Goal: Information Seeking & Learning: Learn about a topic

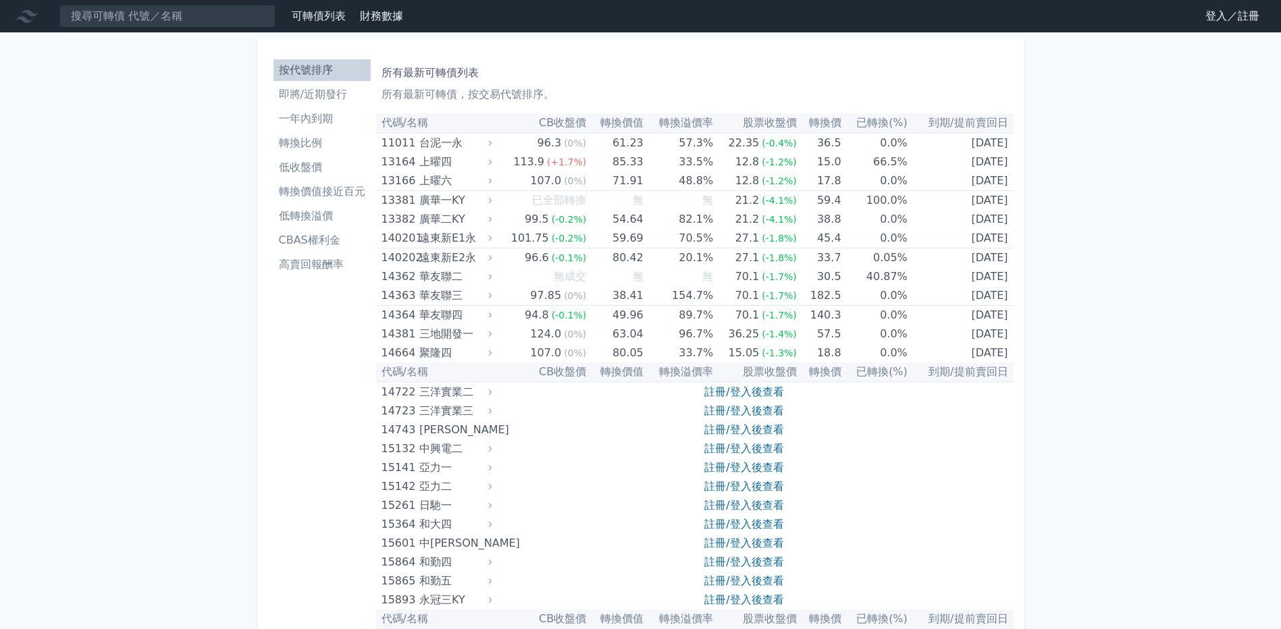
click at [1234, 7] on link "登入／註冊" at bounding box center [1233, 16] width 76 height 22
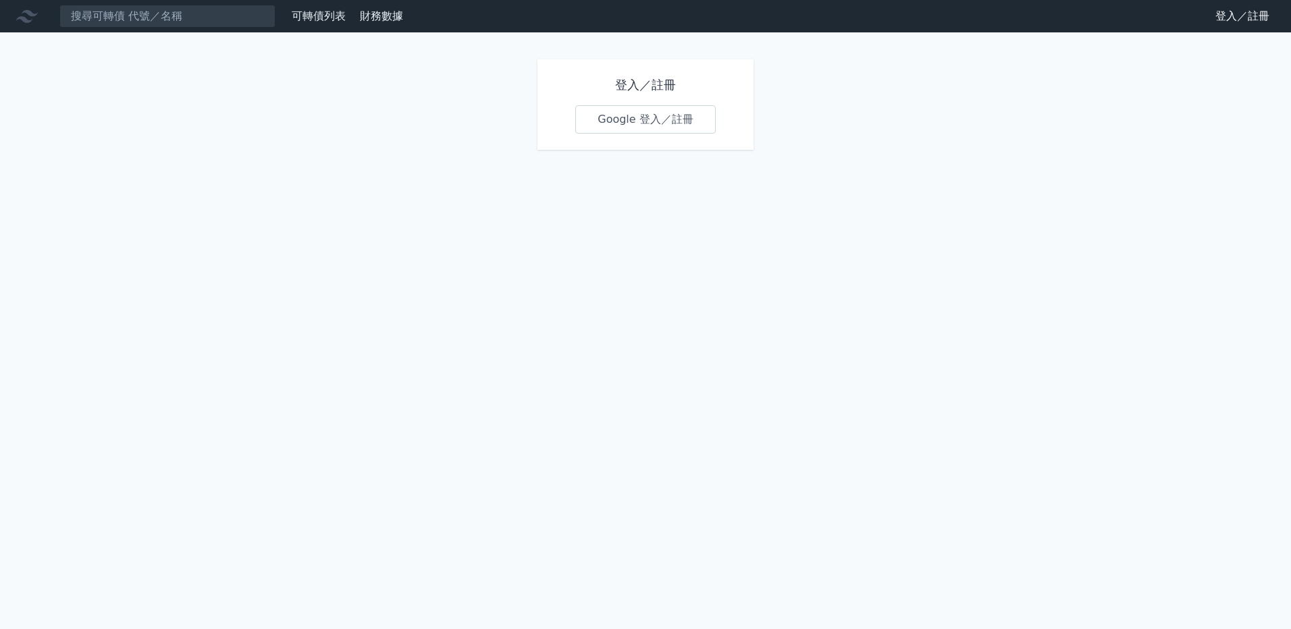
click at [637, 109] on link "Google 登入／註冊" at bounding box center [645, 119] width 140 height 28
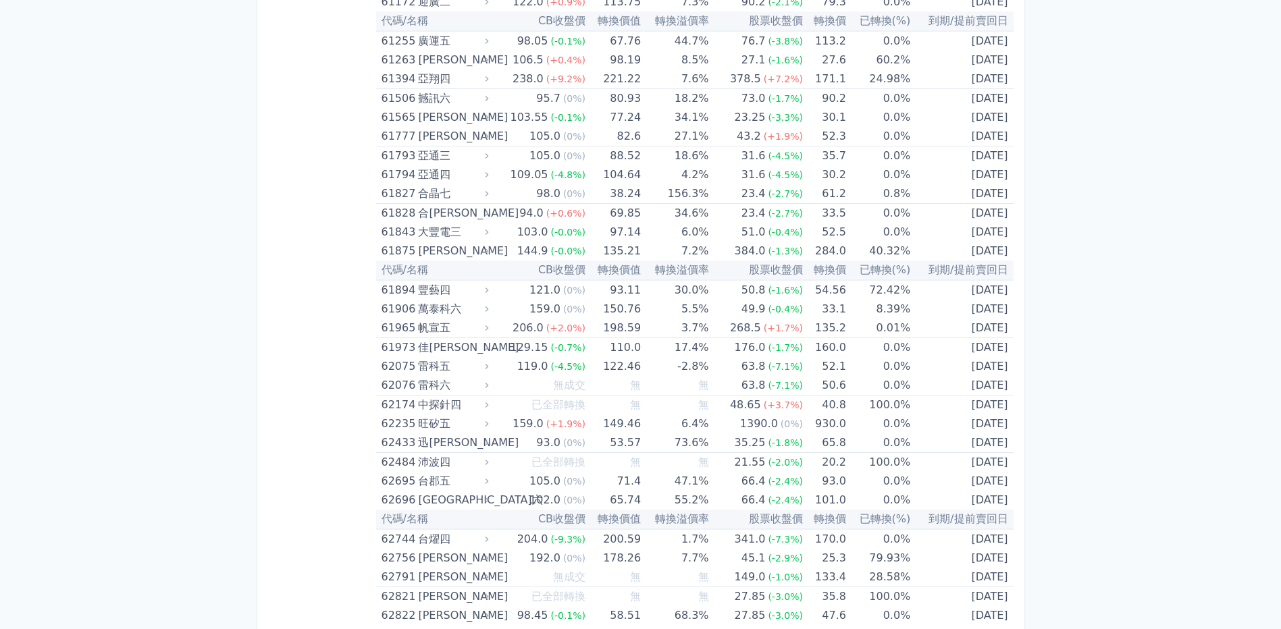
scroll to position [5267, 0]
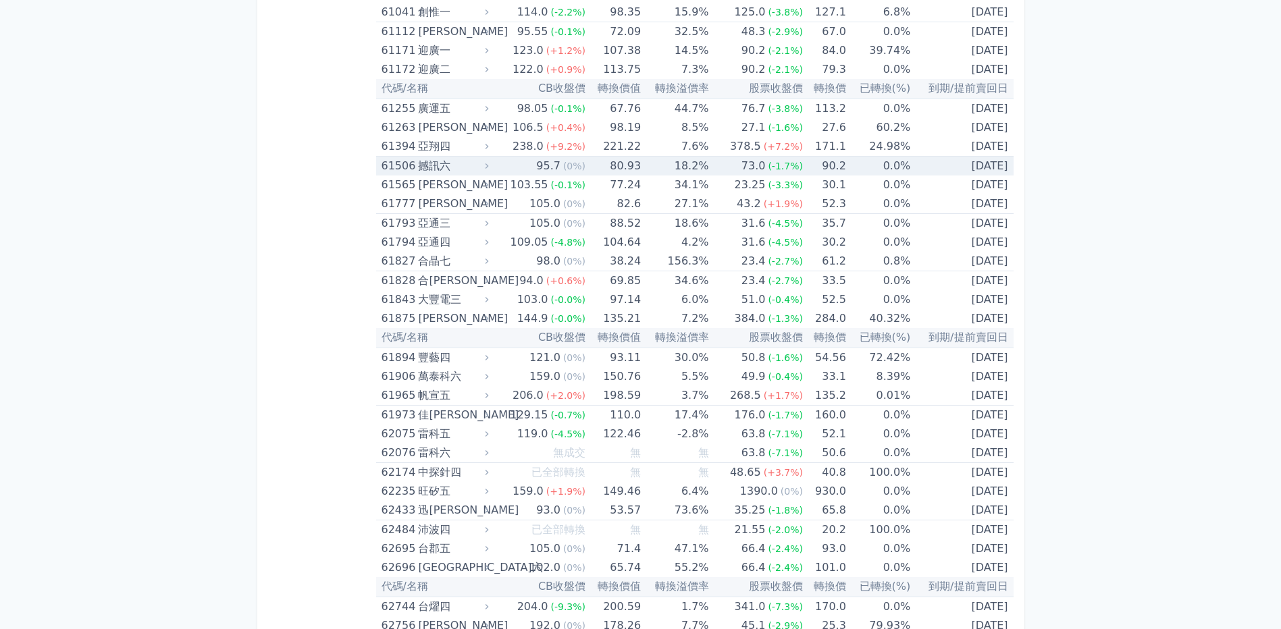
click at [429, 164] on div "撼訊六" at bounding box center [452, 166] width 68 height 19
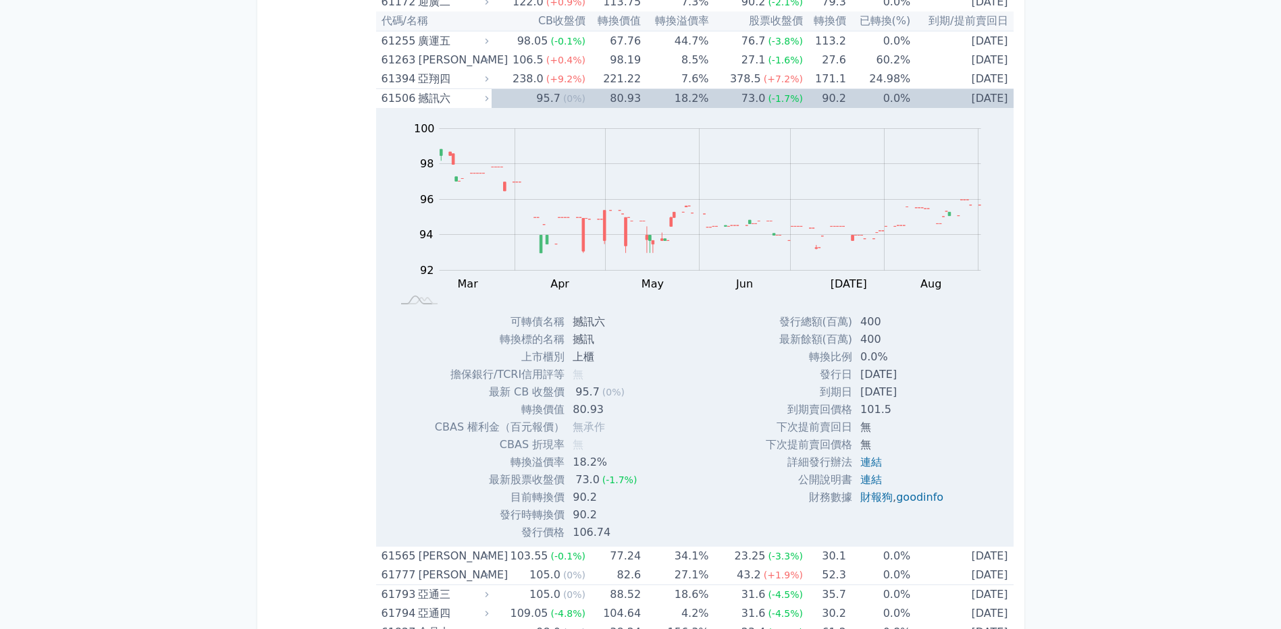
scroll to position [5470, 0]
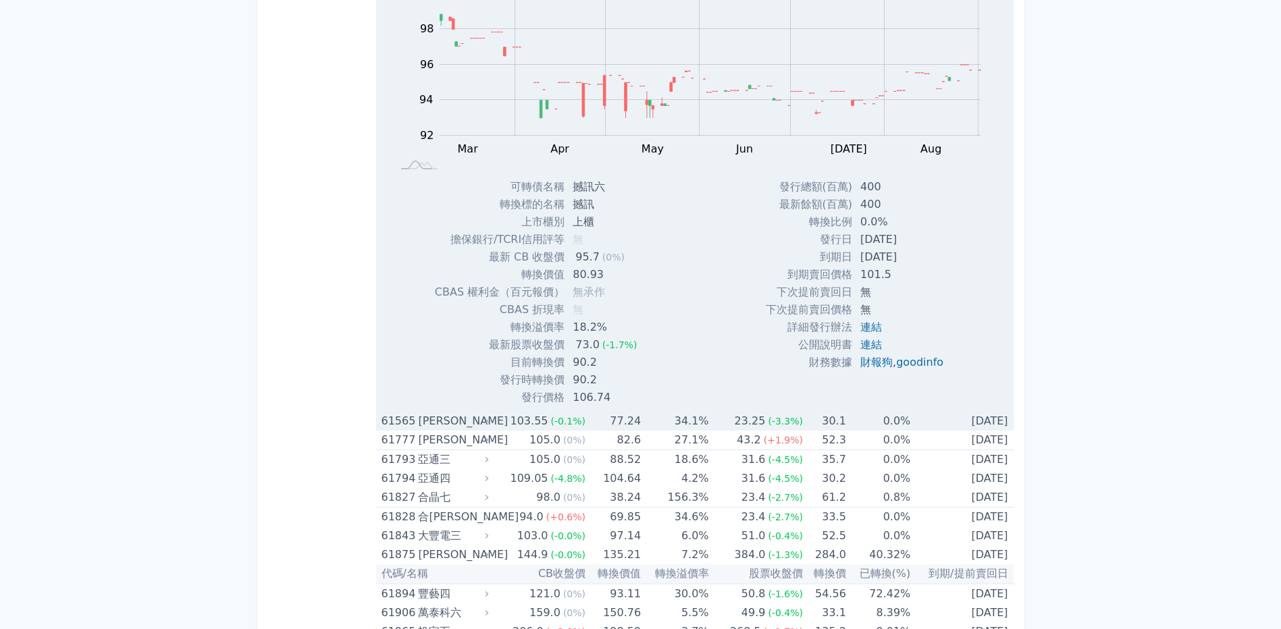
click at [450, 424] on div "[PERSON_NAME]" at bounding box center [452, 421] width 68 height 19
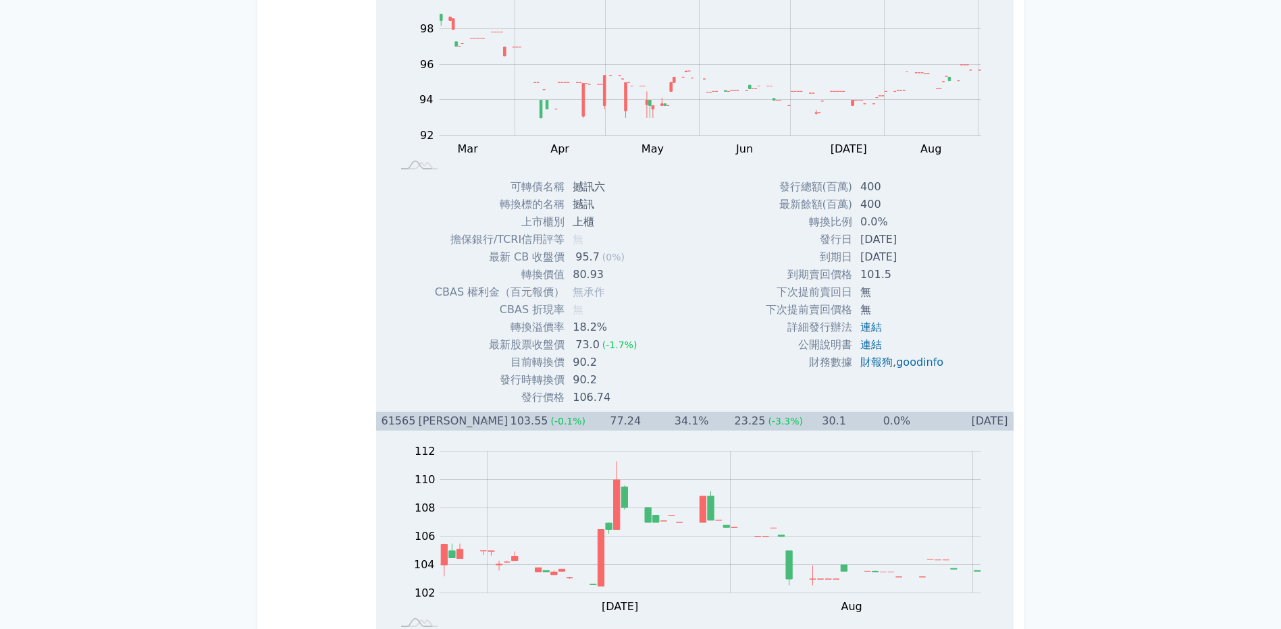
click at [450, 424] on div "[PERSON_NAME]" at bounding box center [452, 421] width 68 height 19
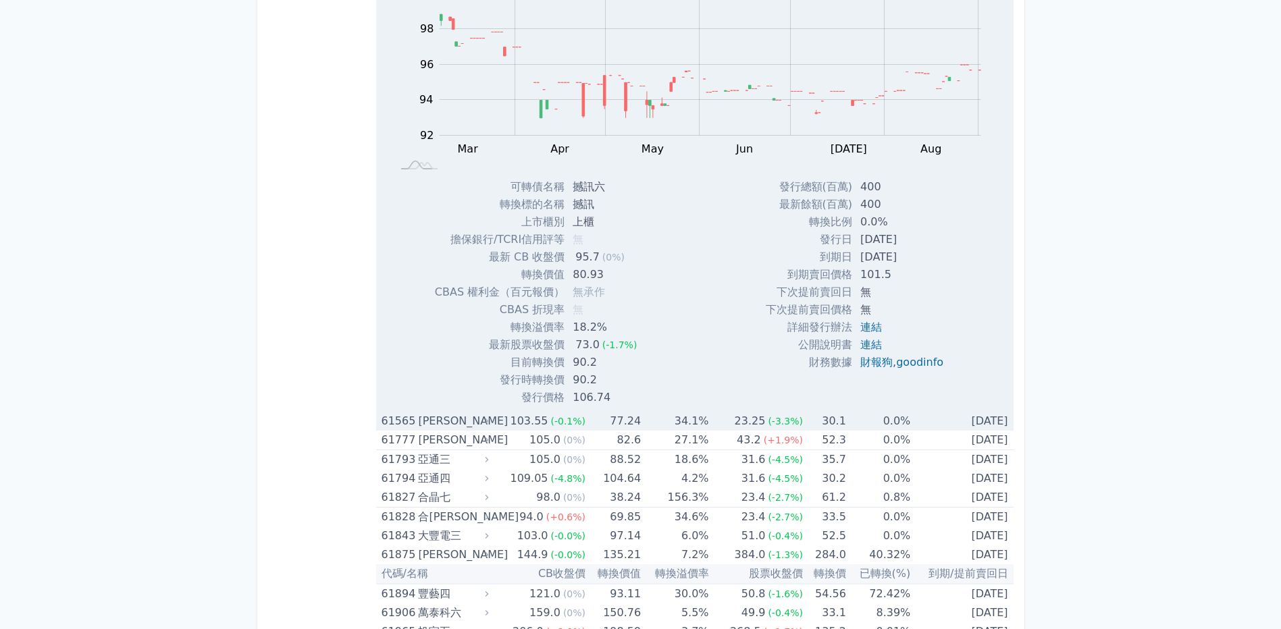
scroll to position [5267, 0]
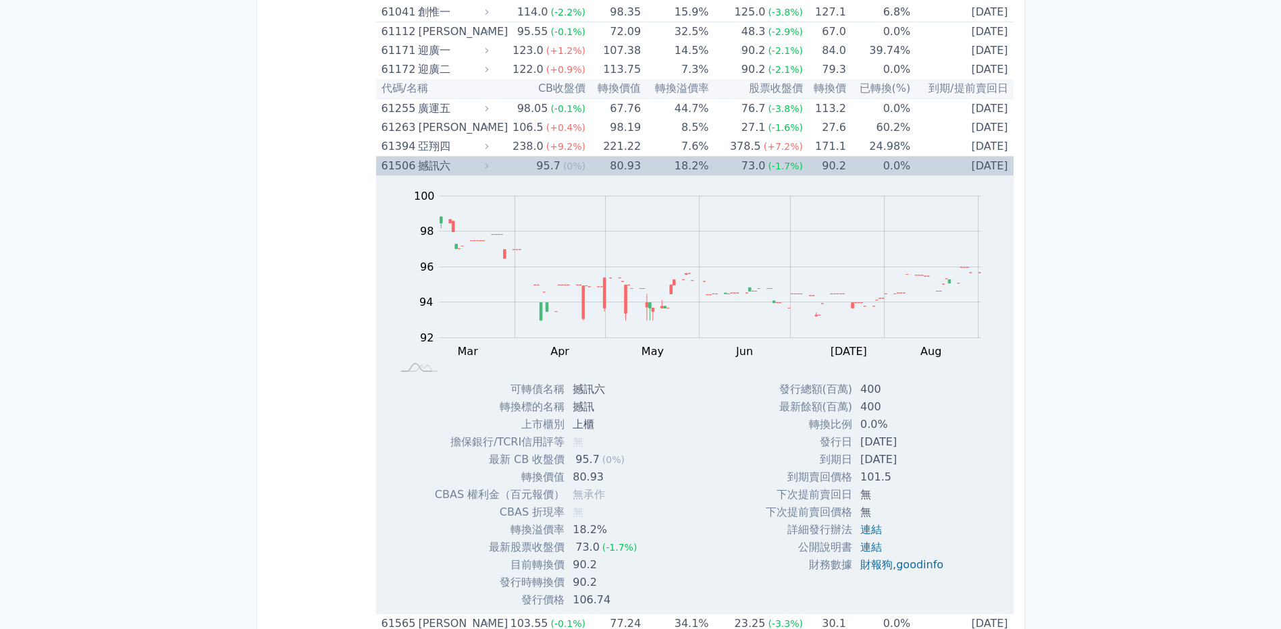
click at [434, 163] on div "撼訊六" at bounding box center [452, 166] width 68 height 19
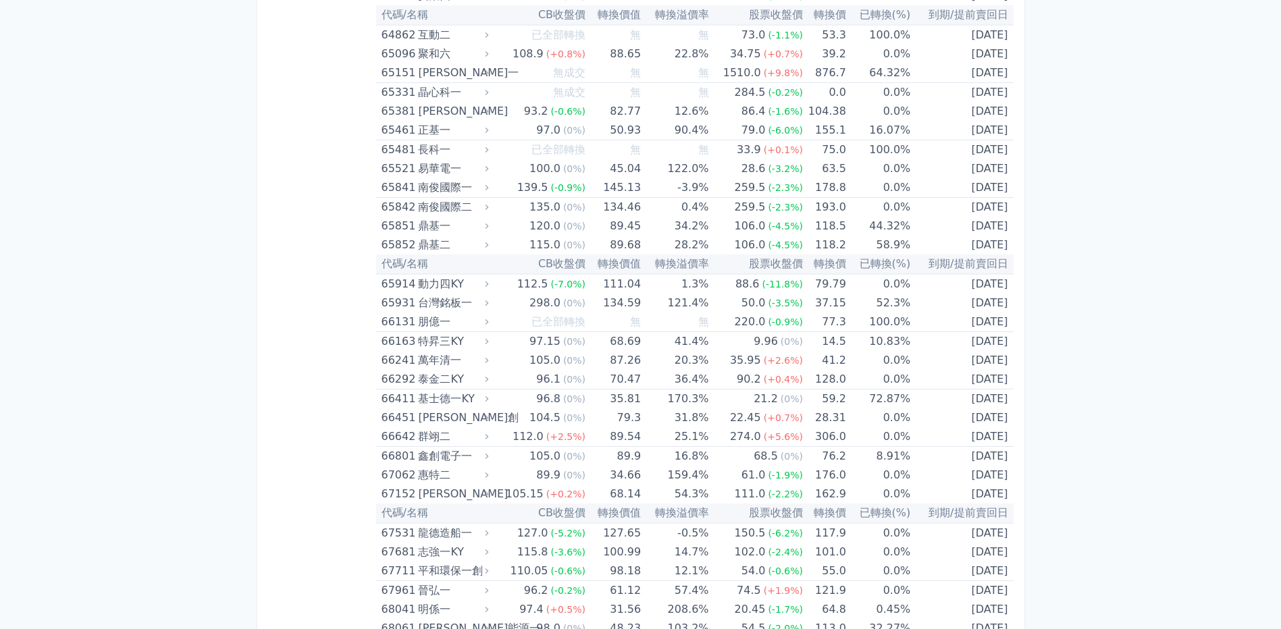
scroll to position [6472, 0]
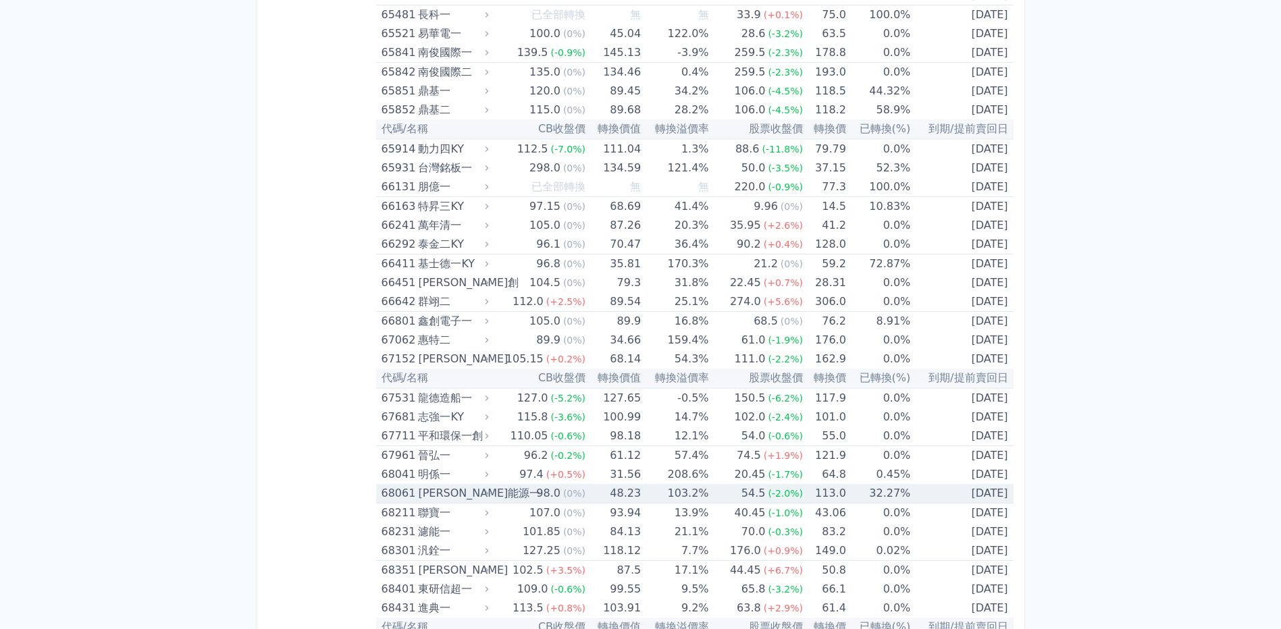
click at [479, 490] on div "[PERSON_NAME]能源一" at bounding box center [452, 493] width 68 height 19
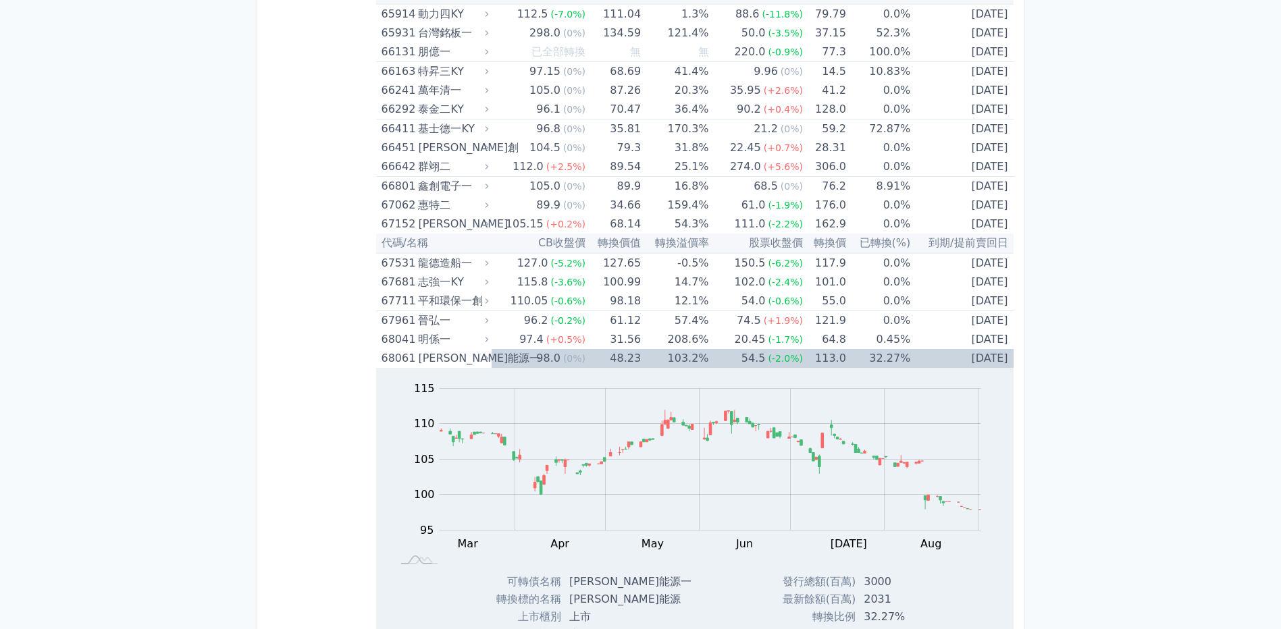
scroll to position [6810, 0]
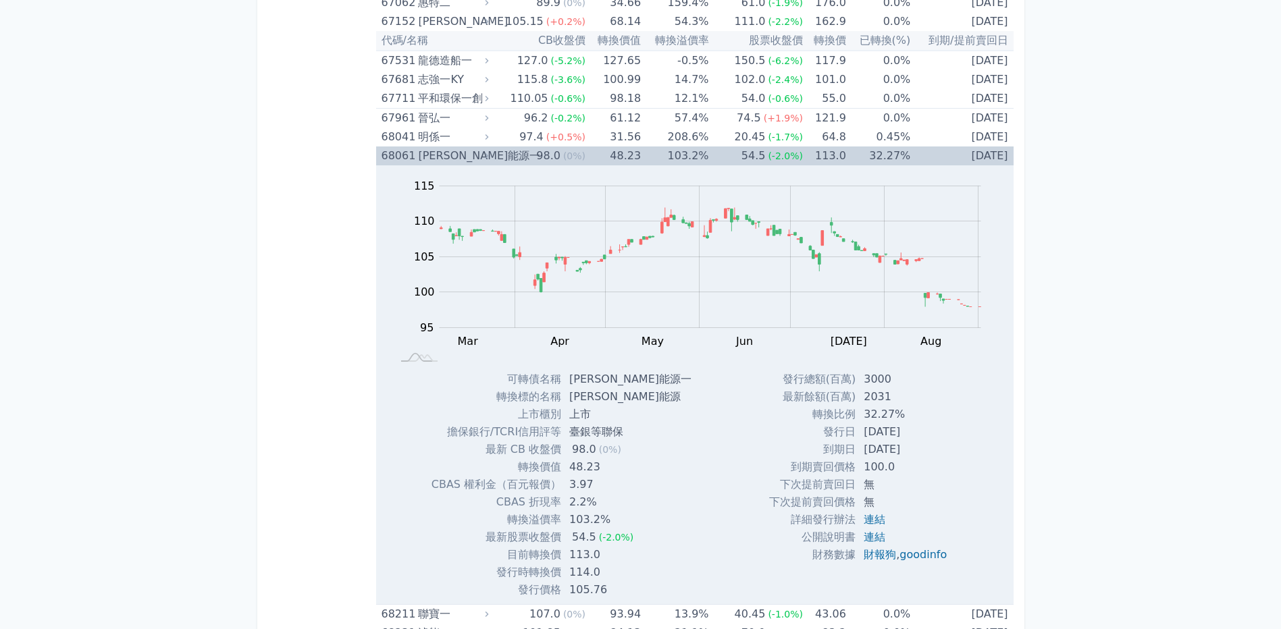
click at [462, 153] on div "[PERSON_NAME]能源一" at bounding box center [452, 156] width 68 height 19
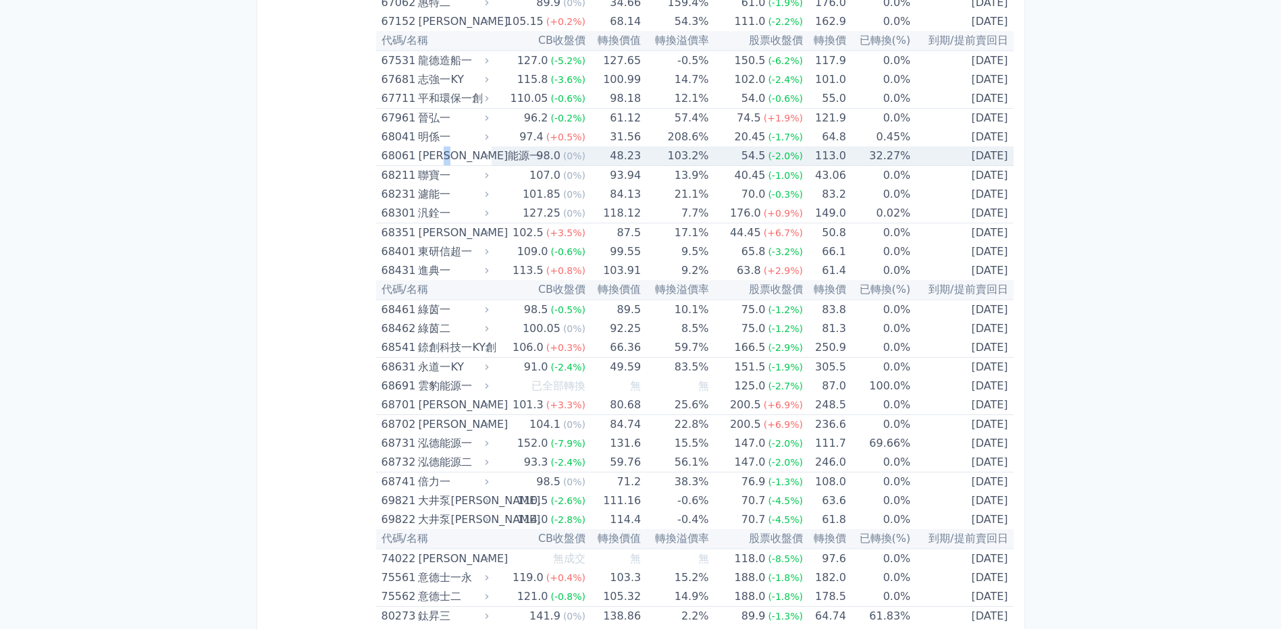
click at [462, 153] on div "[PERSON_NAME]能源一" at bounding box center [452, 156] width 68 height 19
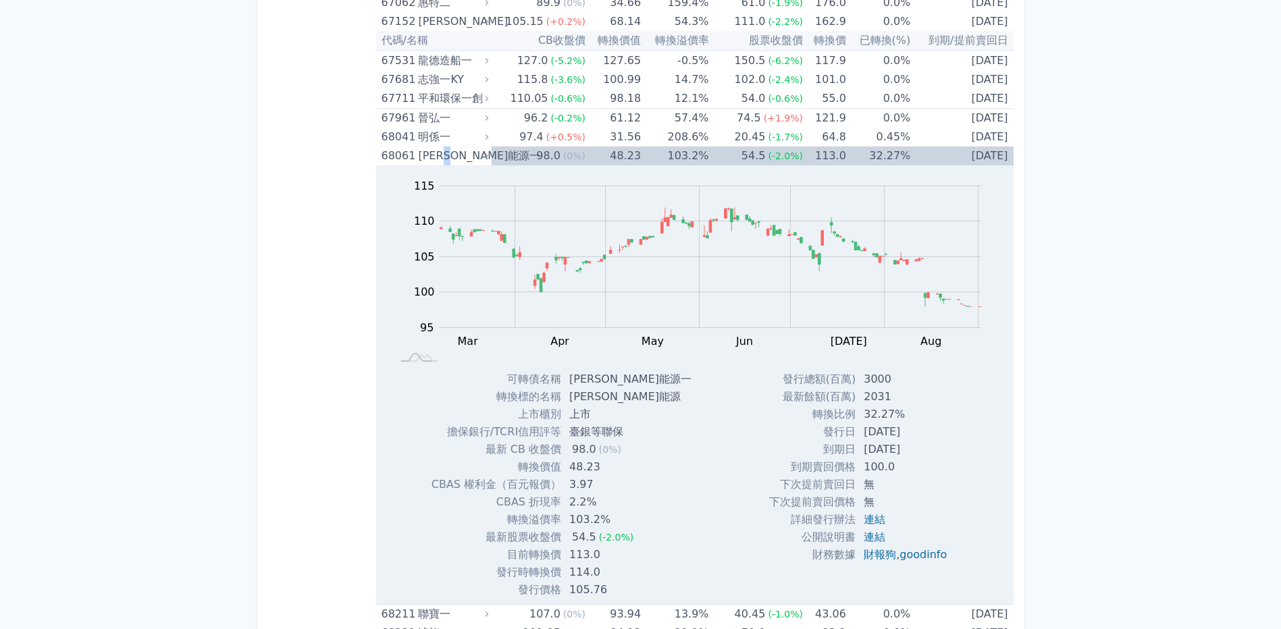
click at [462, 153] on div "[PERSON_NAME]能源一" at bounding box center [452, 156] width 68 height 19
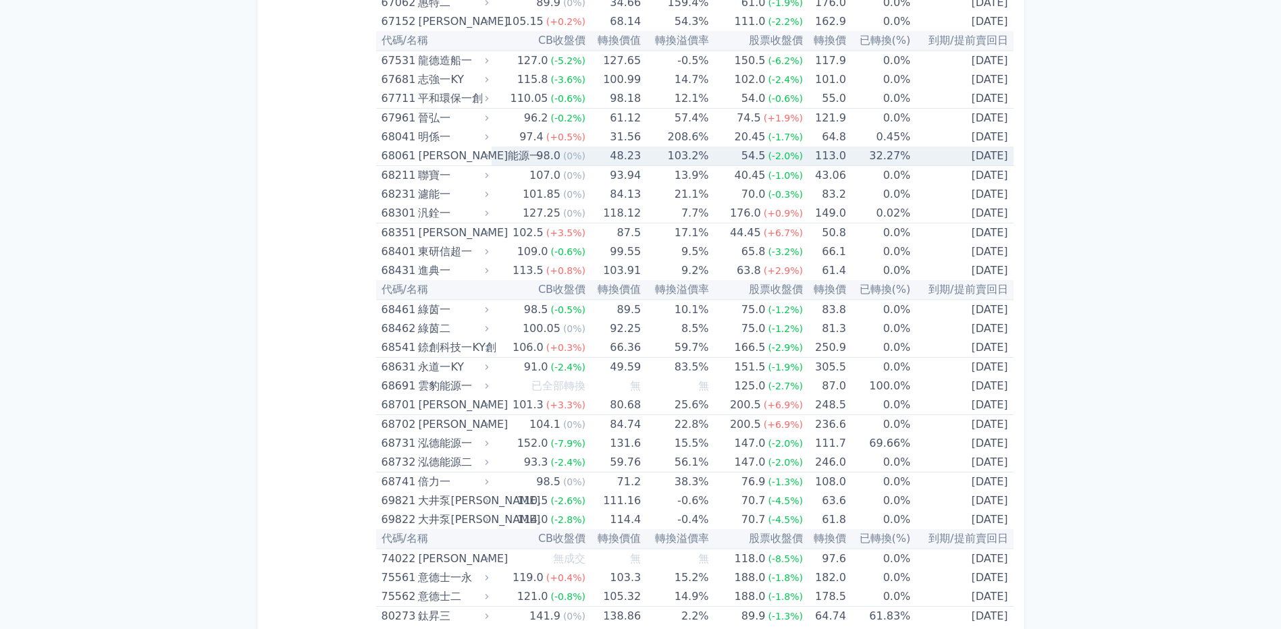
click at [462, 153] on div "[PERSON_NAME]能源一" at bounding box center [452, 156] width 68 height 19
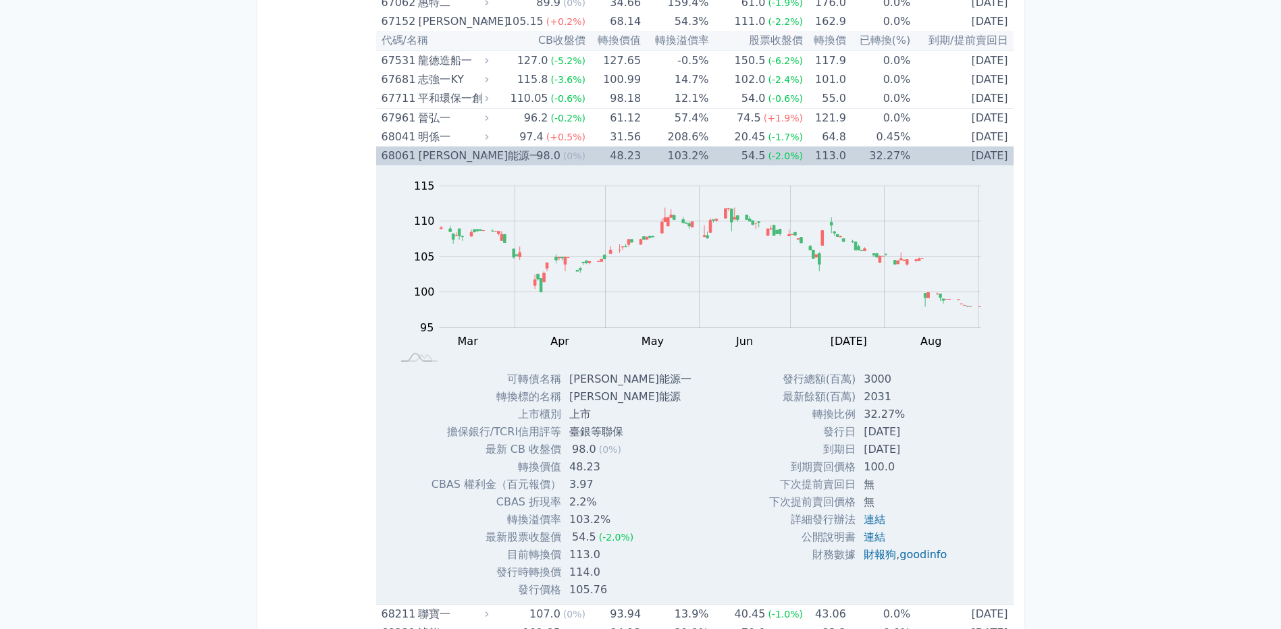
click at [462, 153] on div "[PERSON_NAME]能源一" at bounding box center [452, 156] width 68 height 19
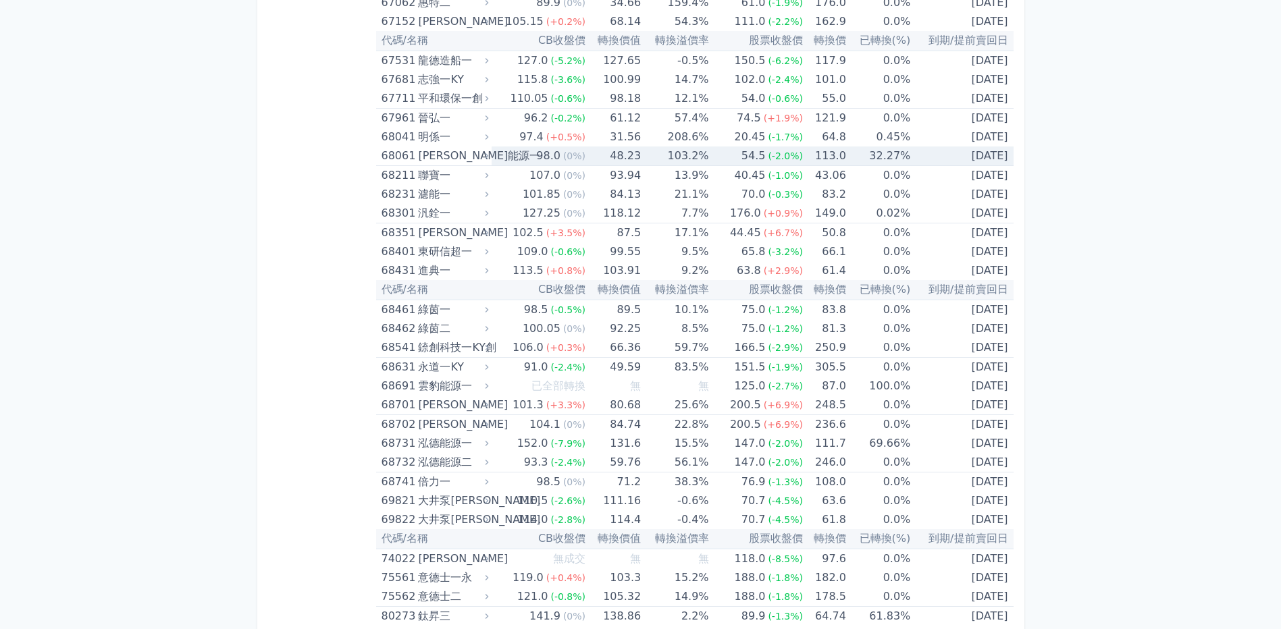
click at [462, 153] on div "[PERSON_NAME]能源一" at bounding box center [452, 156] width 68 height 19
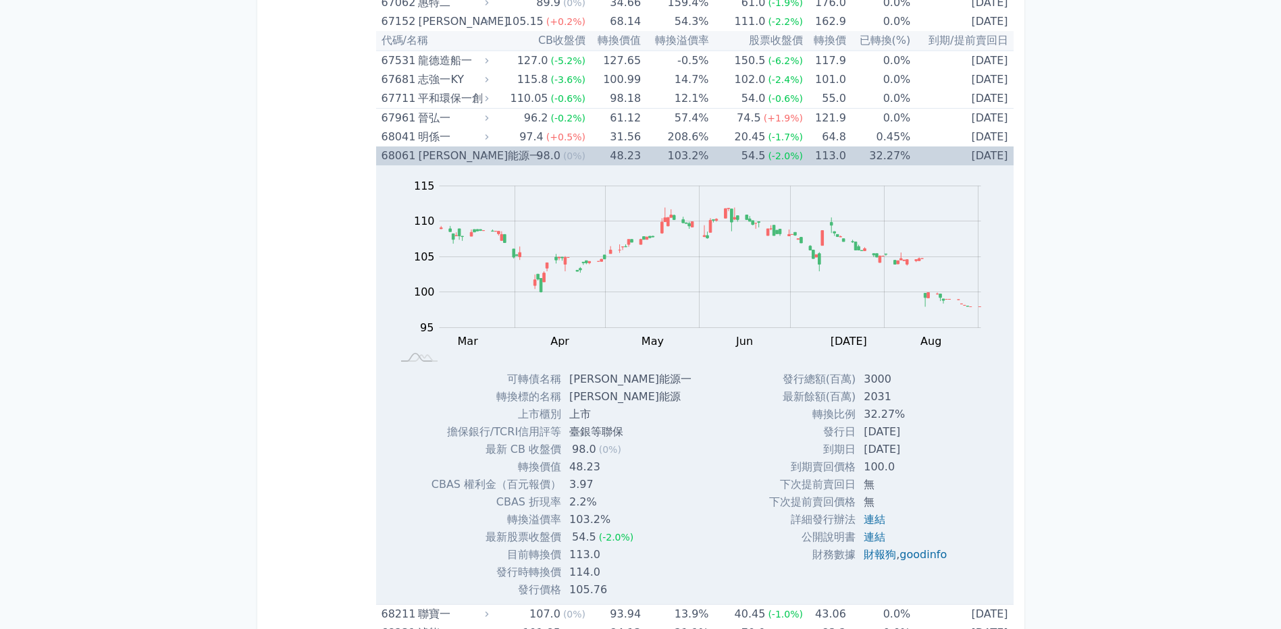
click at [462, 153] on div "[PERSON_NAME]能源一" at bounding box center [452, 156] width 68 height 19
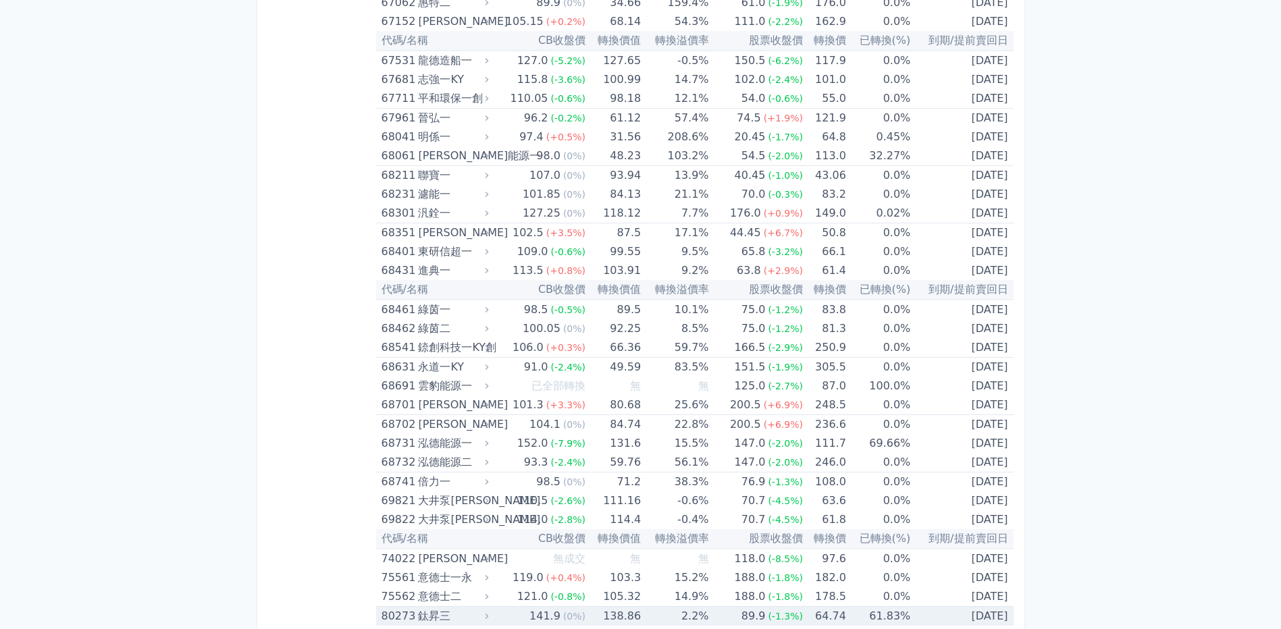
scroll to position [6945, 0]
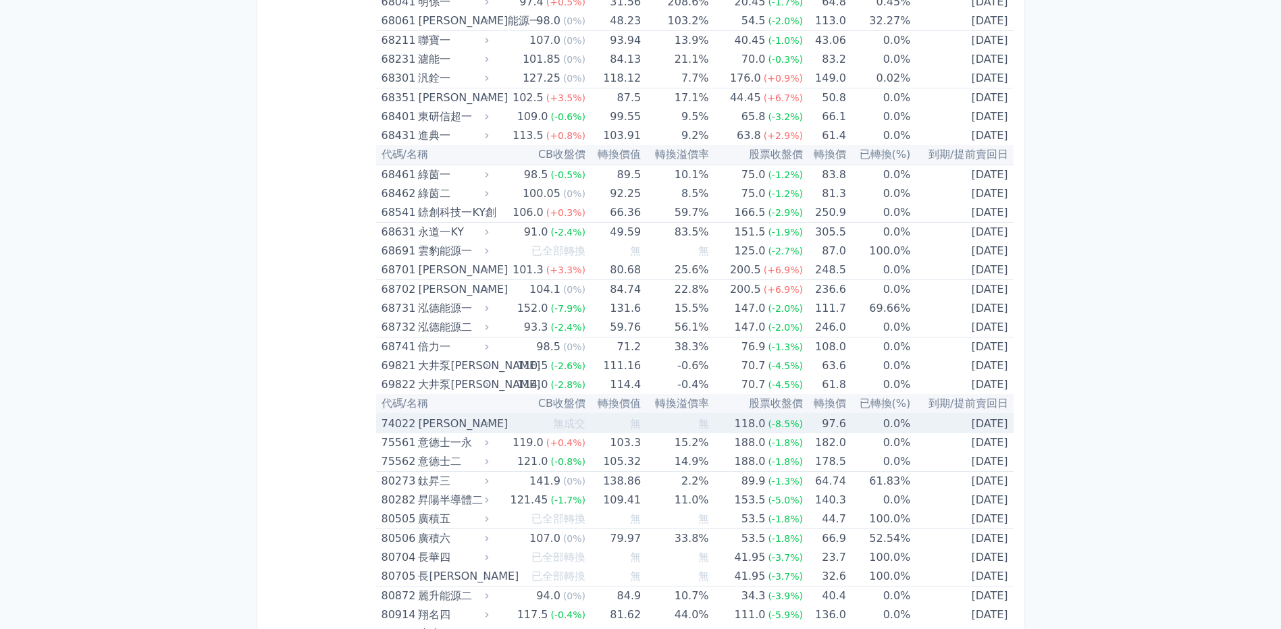
click at [427, 426] on div "[PERSON_NAME]" at bounding box center [452, 424] width 68 height 19
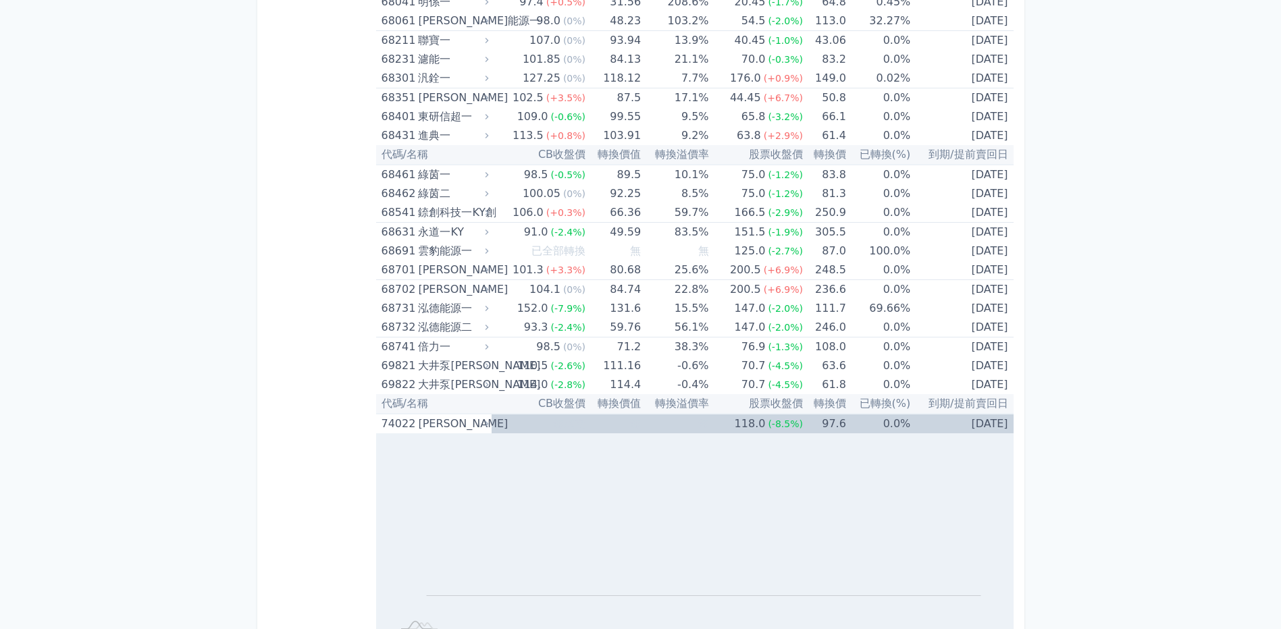
scroll to position [7148, 0]
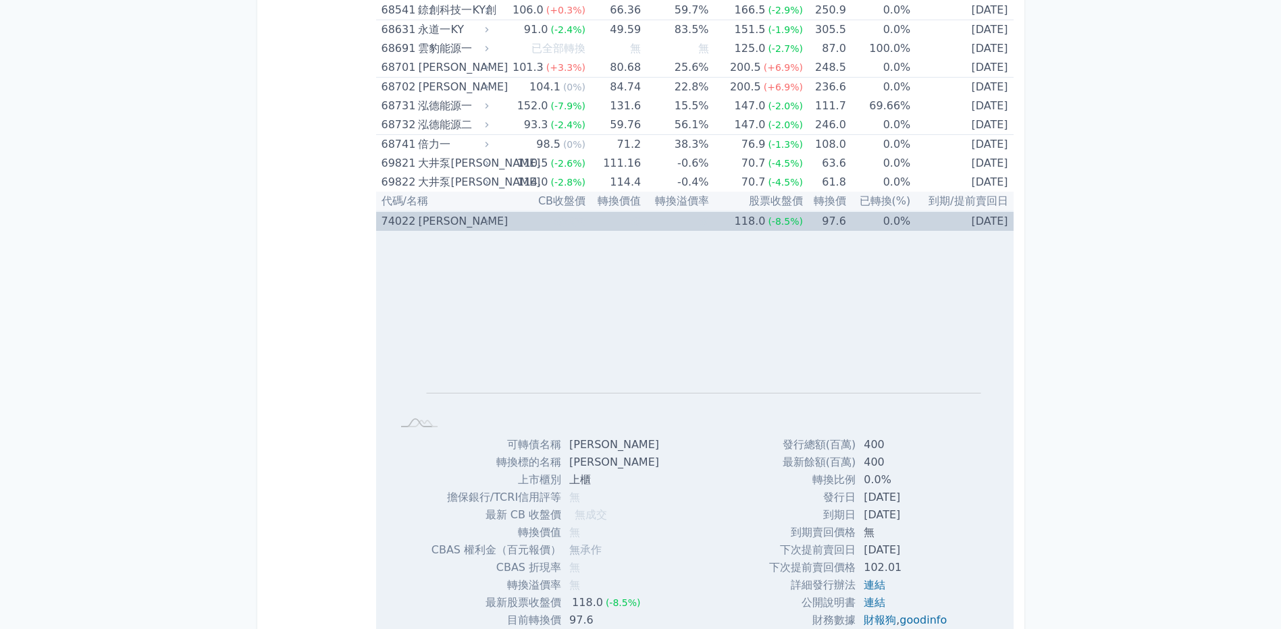
click at [438, 219] on div "[PERSON_NAME]" at bounding box center [452, 221] width 68 height 19
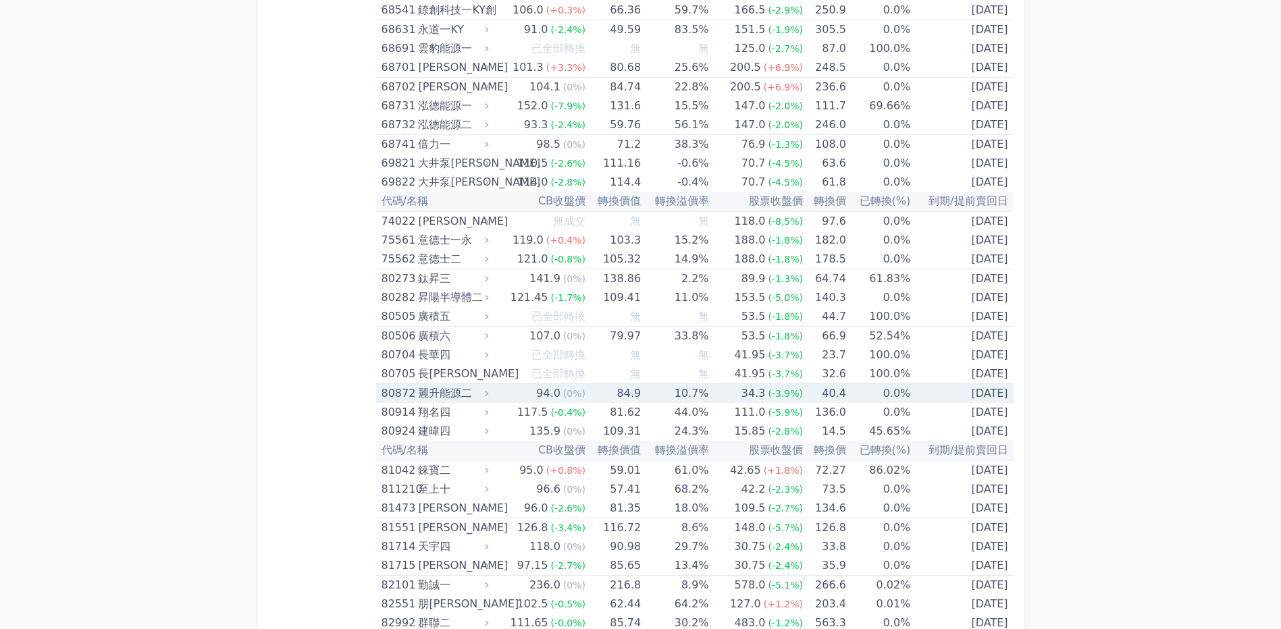
click at [460, 394] on div "麗升能源二" at bounding box center [452, 393] width 68 height 19
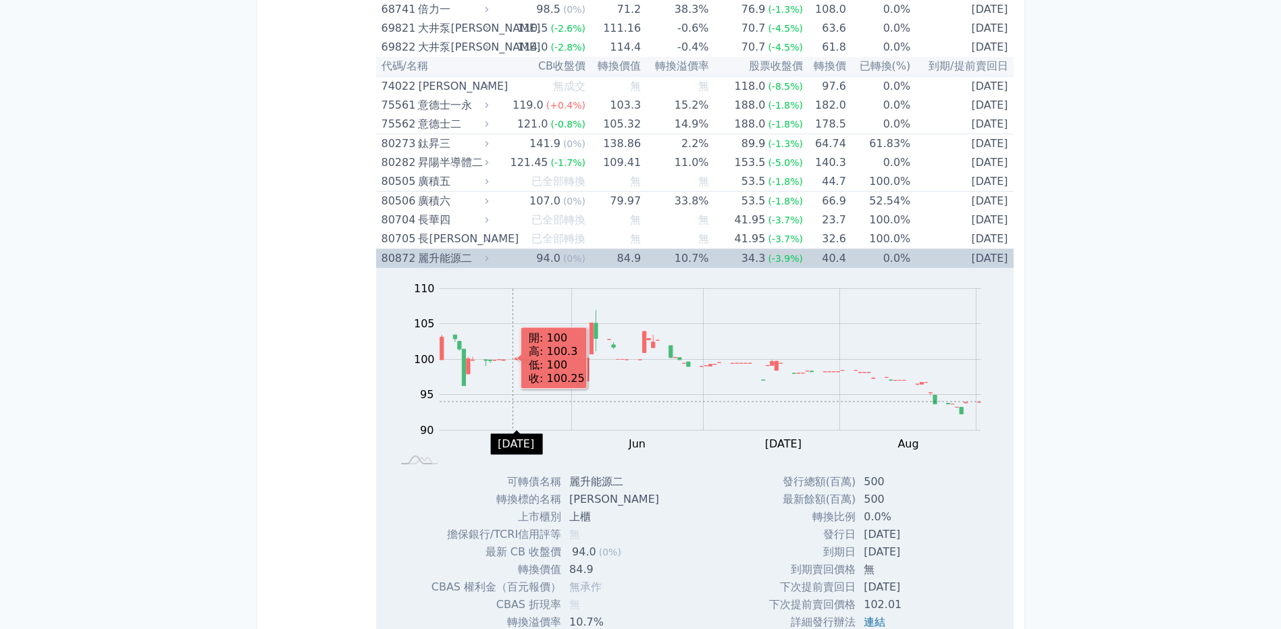
scroll to position [7418, 0]
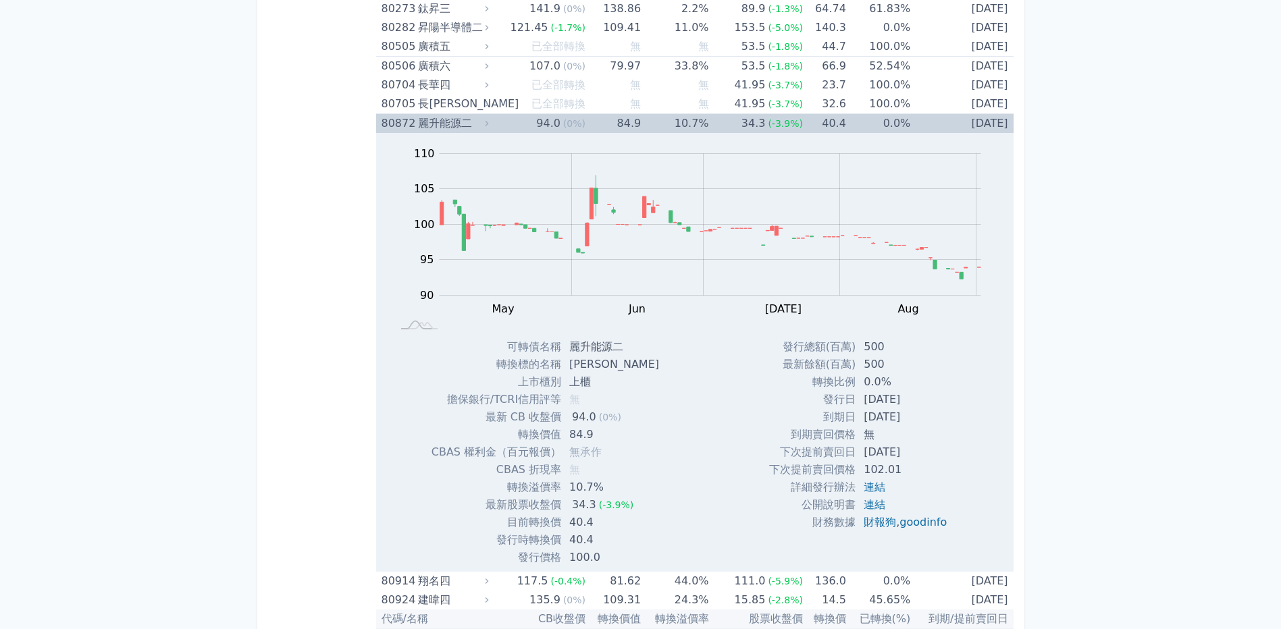
click at [464, 121] on div "麗升能源二" at bounding box center [452, 123] width 68 height 19
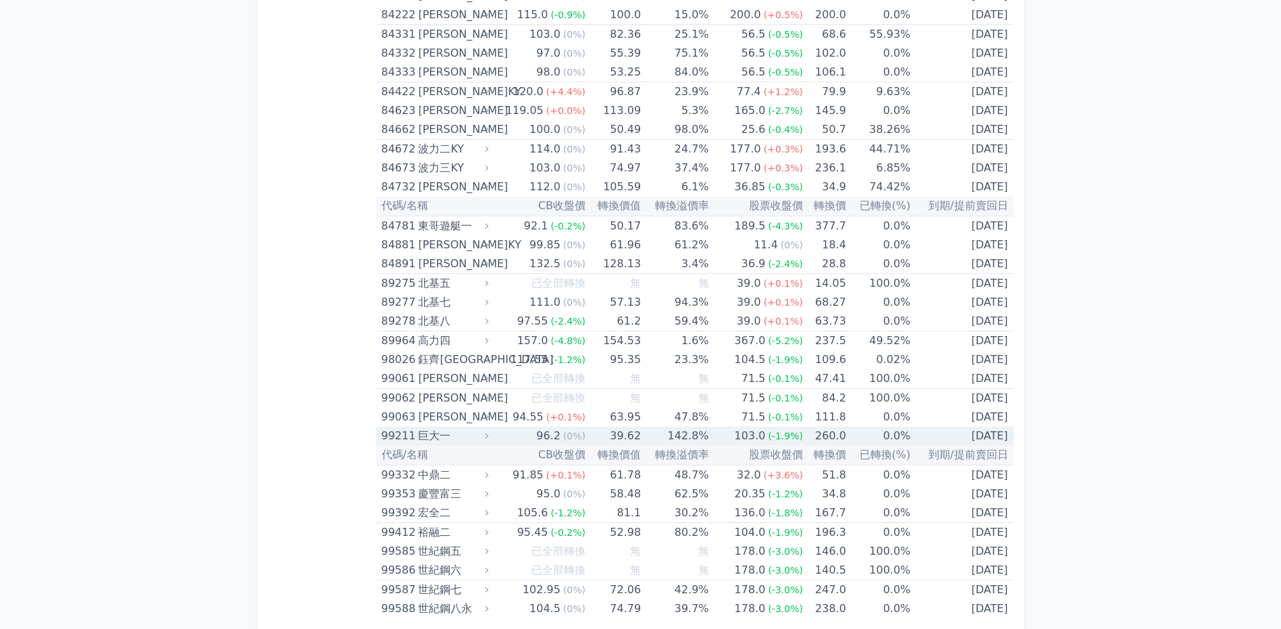
scroll to position [7901, 0]
